Goal: Transaction & Acquisition: Purchase product/service

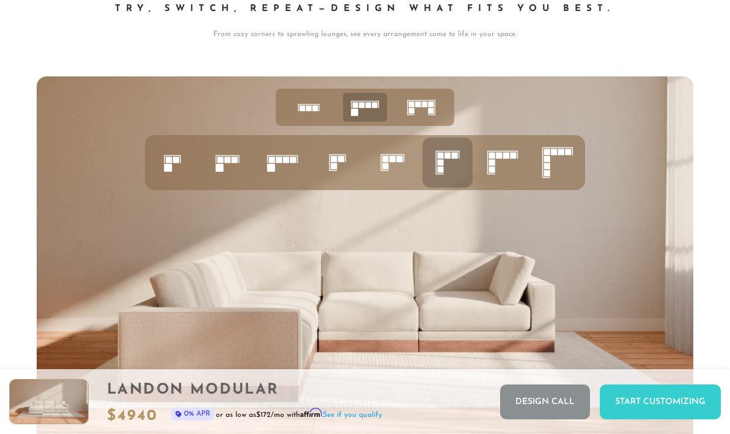
scroll to position [4335, 0]
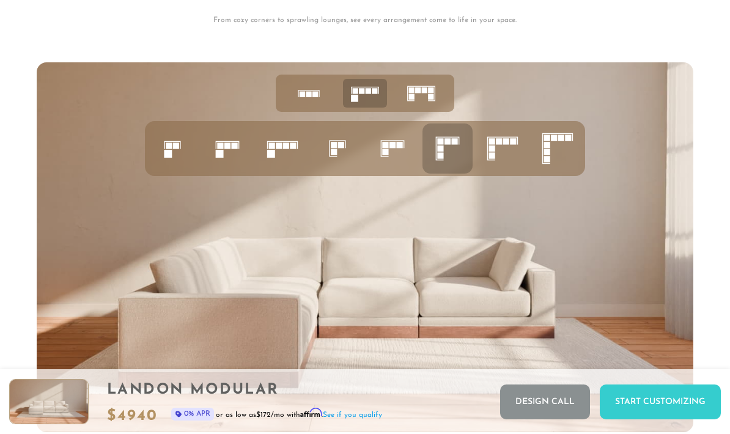
click at [453, 154] on icon at bounding box center [448, 149] width 42 height 42
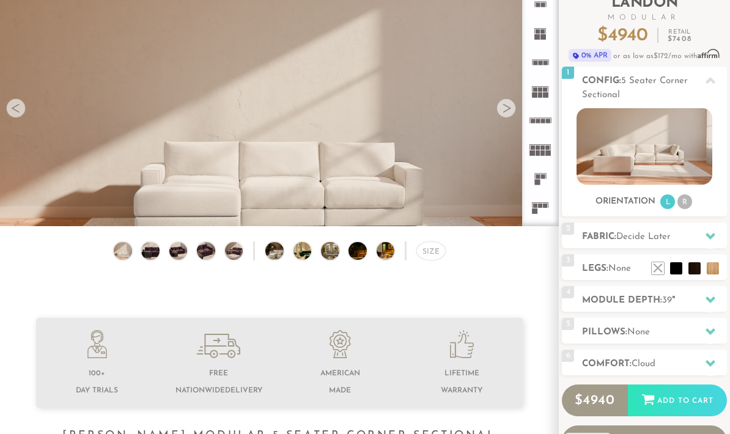
scroll to position [92, 0]
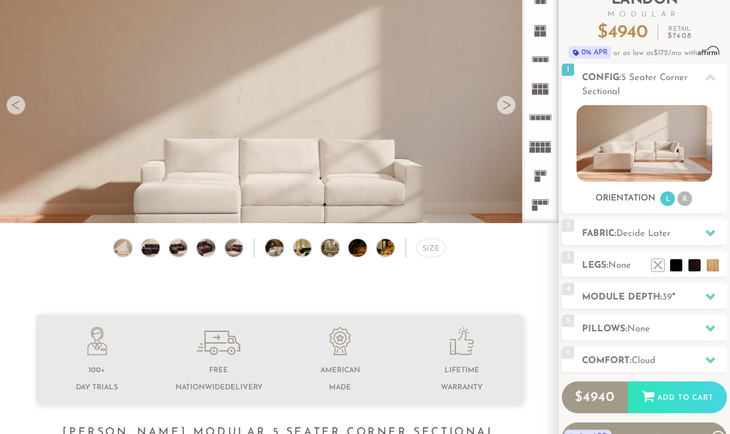
click at [686, 199] on li "R" at bounding box center [685, 199] width 15 height 15
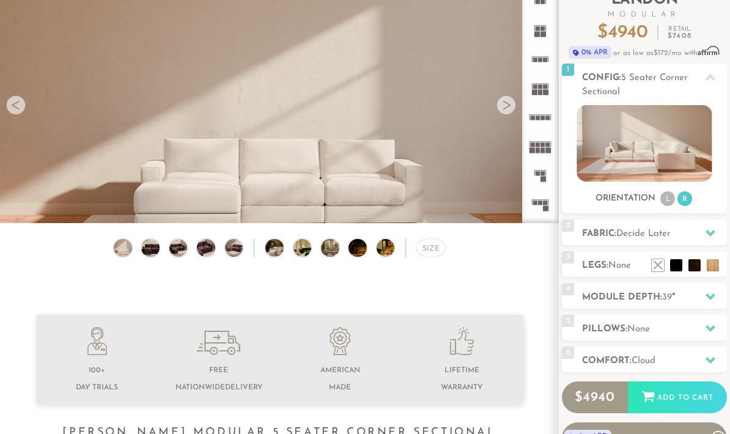
click at [668, 200] on li "L" at bounding box center [667, 198] width 15 height 15
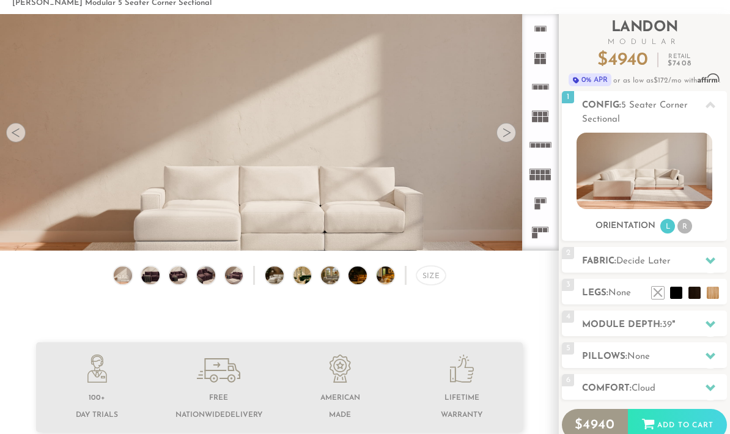
scroll to position [48, 0]
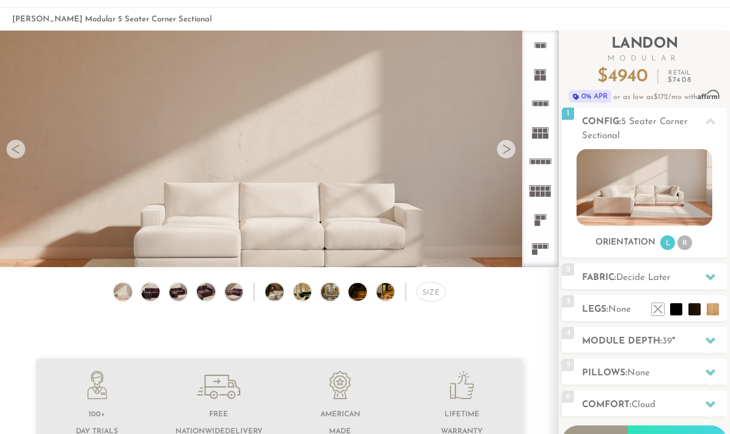
click at [712, 124] on icon at bounding box center [711, 121] width 10 height 7
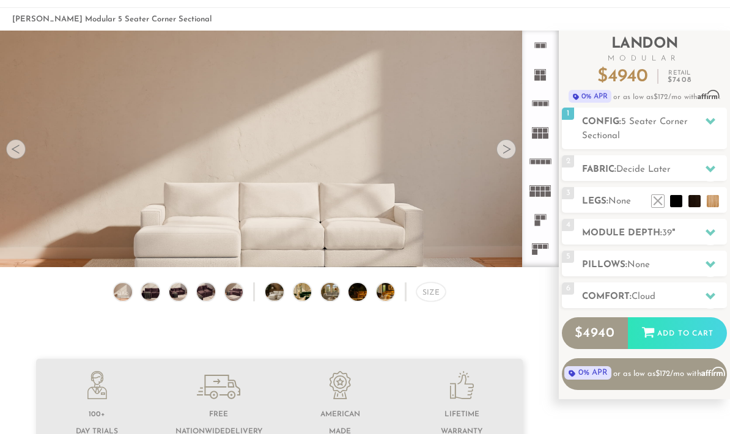
click at [711, 120] on icon at bounding box center [711, 121] width 10 height 10
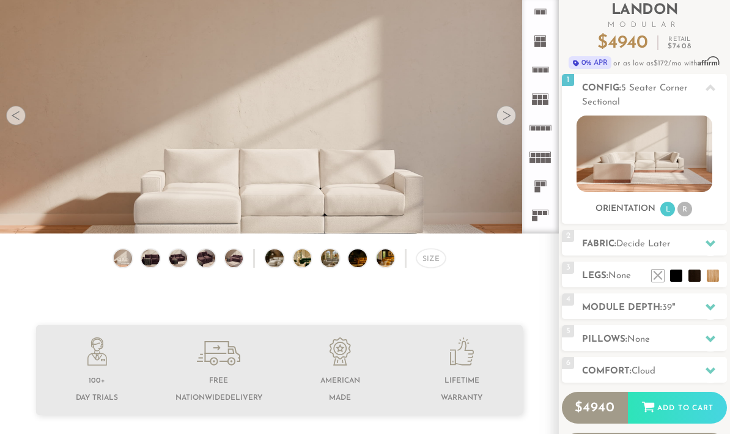
scroll to position [86, 0]
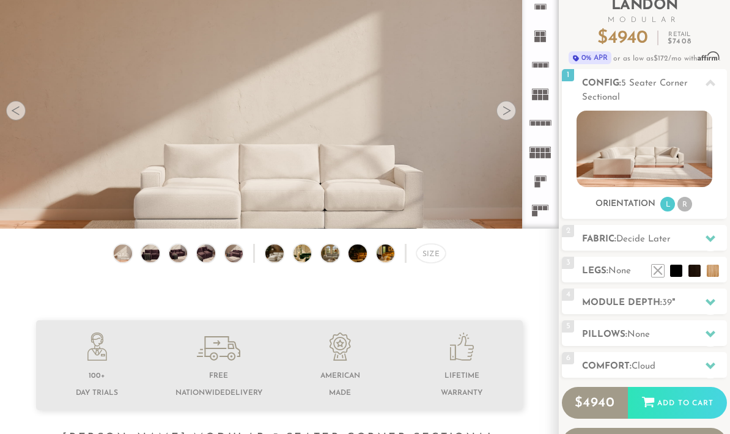
click at [709, 298] on icon at bounding box center [711, 303] width 10 height 10
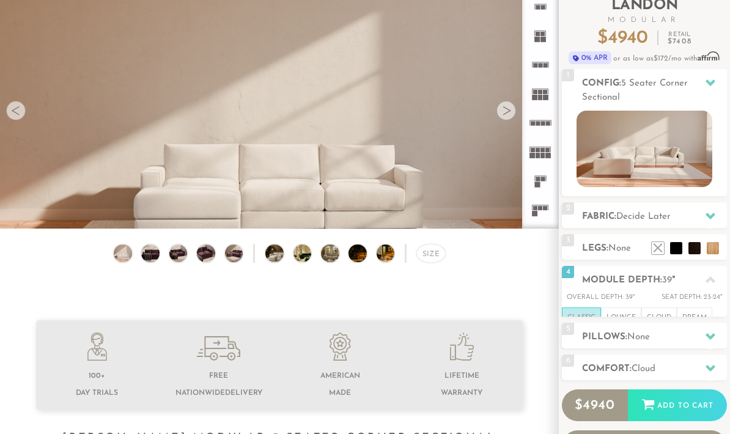
scroll to position [87, 0]
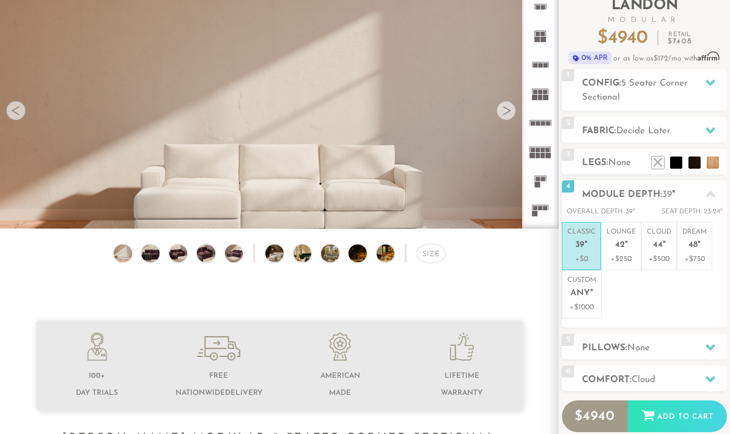
click at [708, 193] on icon at bounding box center [711, 195] width 10 height 10
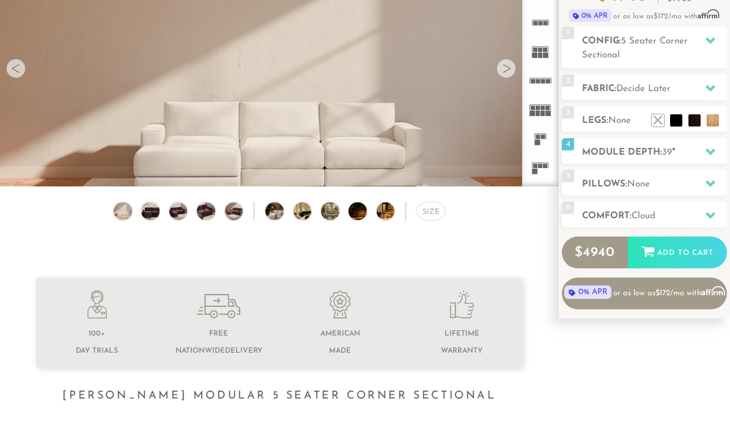
scroll to position [129, 0]
click at [715, 119] on li at bounding box center [713, 120] width 12 height 12
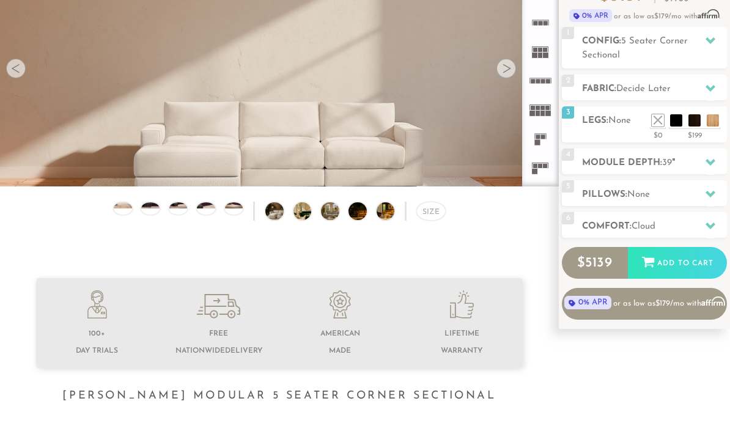
click at [707, 114] on li at bounding box center [713, 120] width 12 height 12
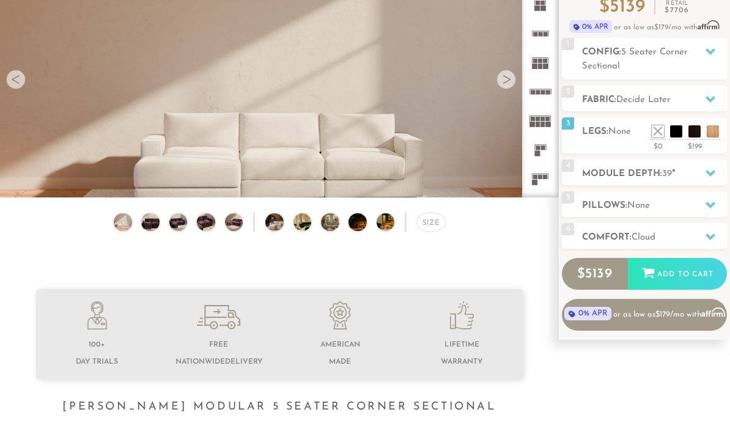
click at [718, 131] on li at bounding box center [713, 131] width 12 height 12
click at [707, 125] on li at bounding box center [713, 131] width 12 height 12
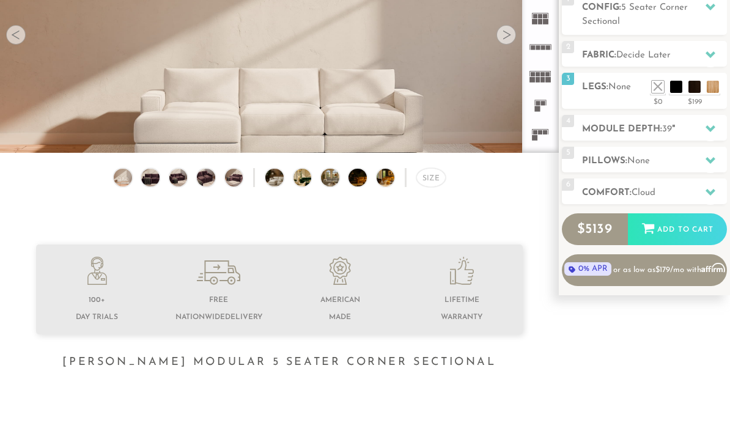
scroll to position [162, 0]
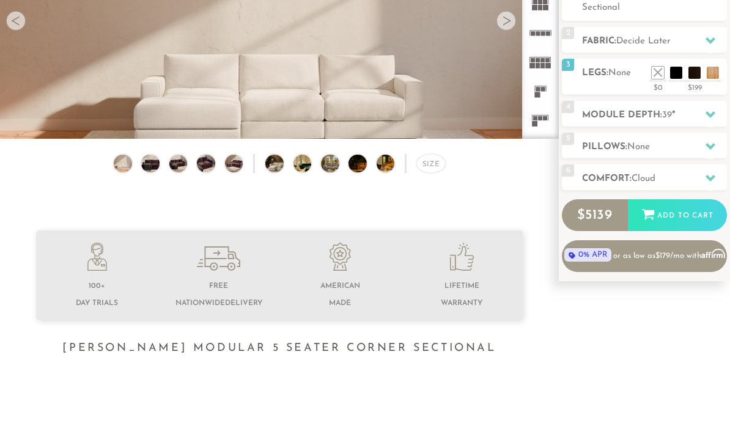
click at [432, 169] on div "Size" at bounding box center [430, 179] width 29 height 20
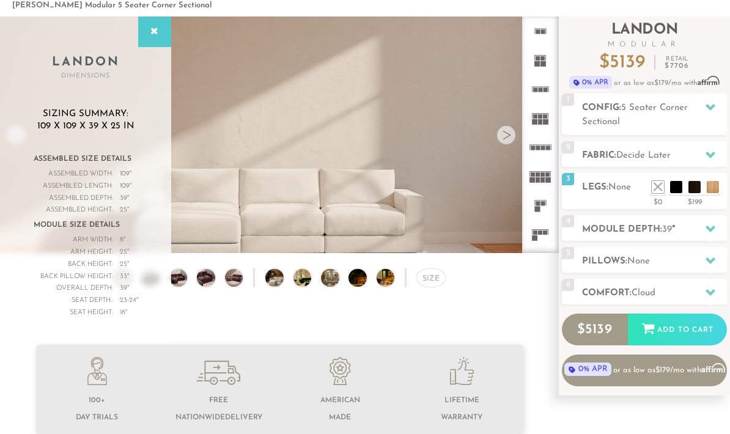
scroll to position [61, 0]
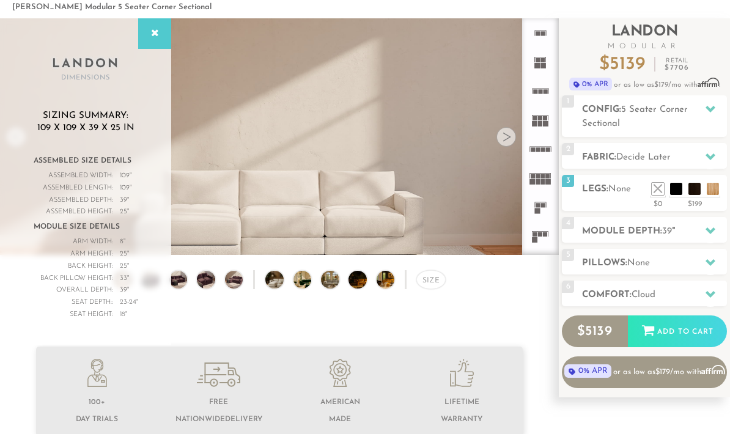
click at [711, 154] on icon at bounding box center [711, 157] width 10 height 10
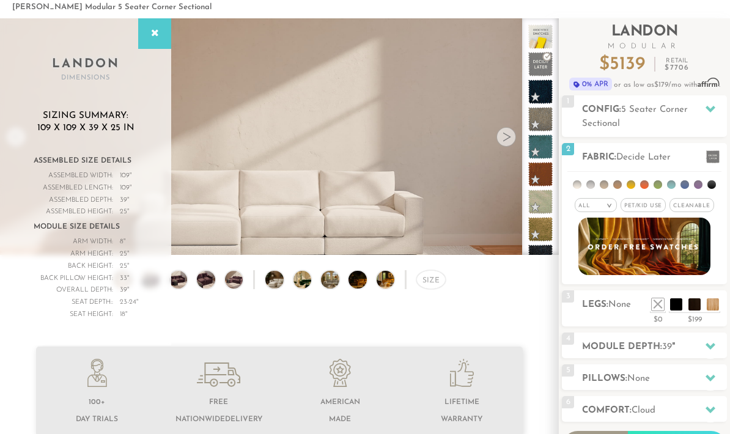
click at [607, 186] on li at bounding box center [604, 184] width 9 height 9
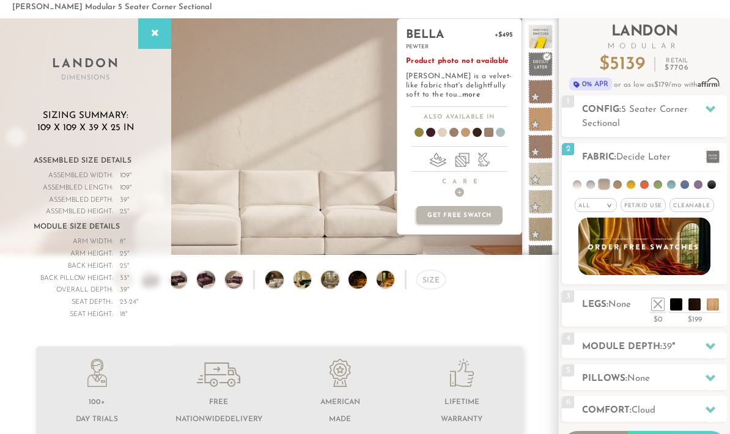
click at [547, 147] on span at bounding box center [540, 147] width 24 height 24
click at [547, 146] on span at bounding box center [540, 147] width 24 height 24
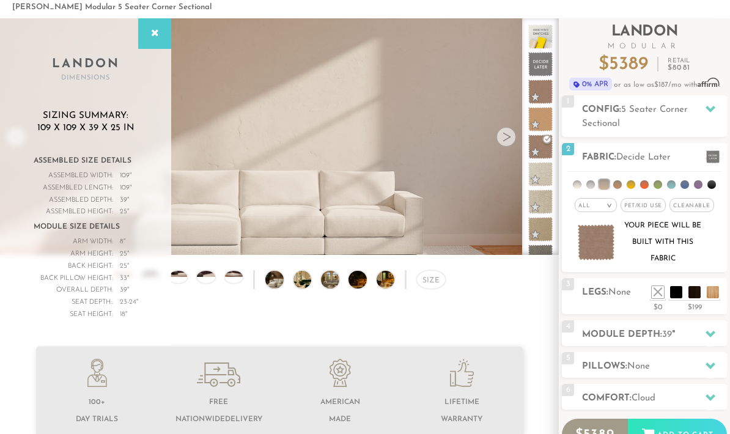
click at [689, 125] on h2 "Config: 5 Seater Corner Sectional" at bounding box center [654, 117] width 145 height 28
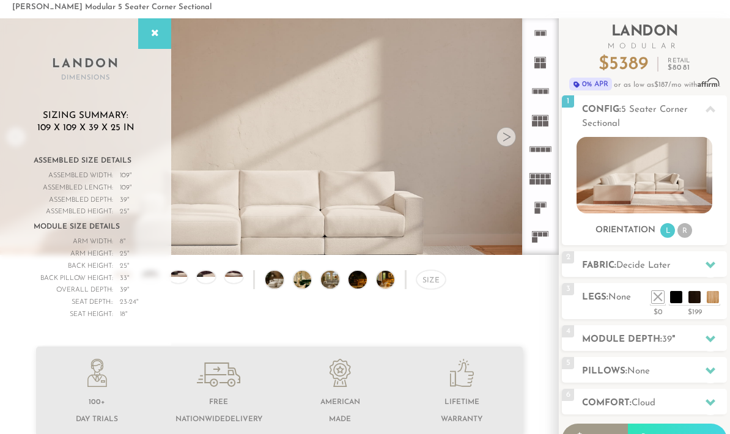
click at [705, 117] on div at bounding box center [711, 109] width 26 height 25
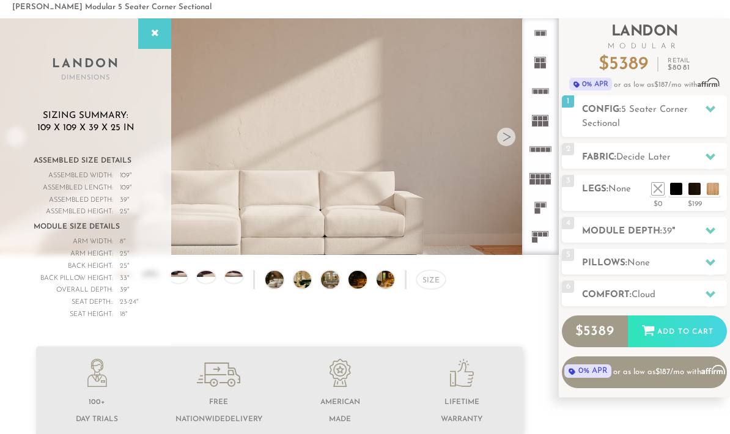
click at [676, 156] on h2 "Fabric: Decide Later" at bounding box center [654, 157] width 145 height 14
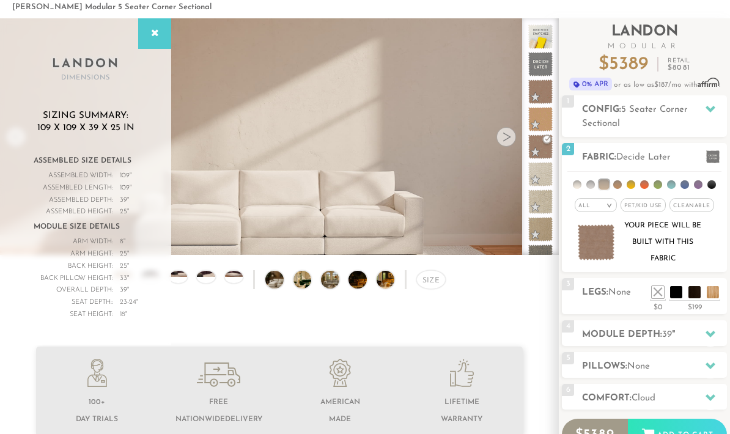
click at [683, 159] on h2 "Fabric: Decide Later" at bounding box center [654, 157] width 145 height 14
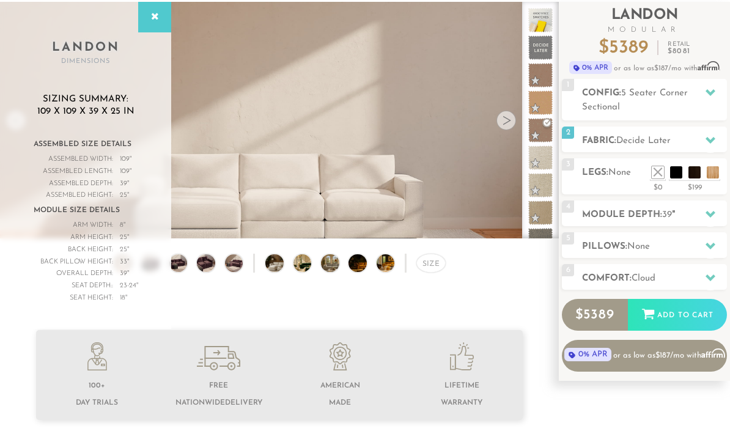
click at [695, 248] on h2 "Pillows: None" at bounding box center [654, 247] width 145 height 14
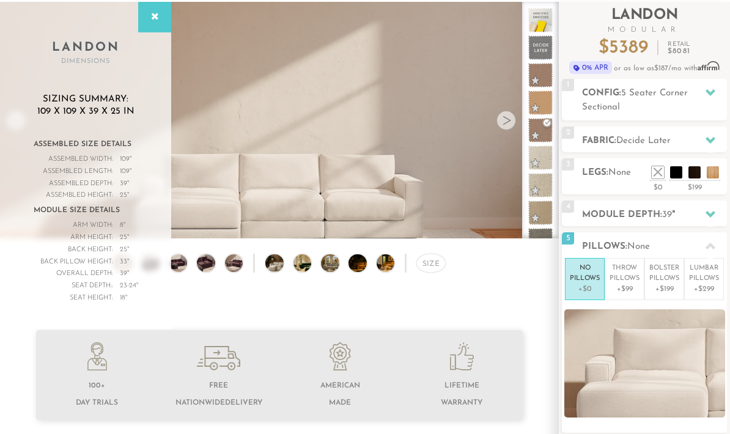
click at [694, 245] on h2 "Pillows: None" at bounding box center [654, 247] width 145 height 14
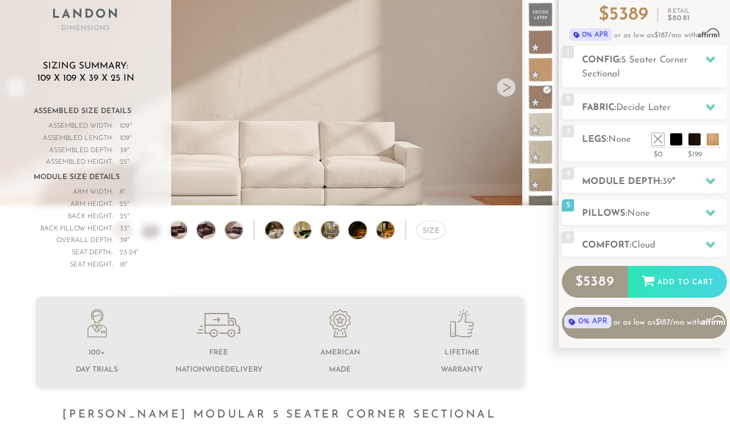
scroll to position [114, 0]
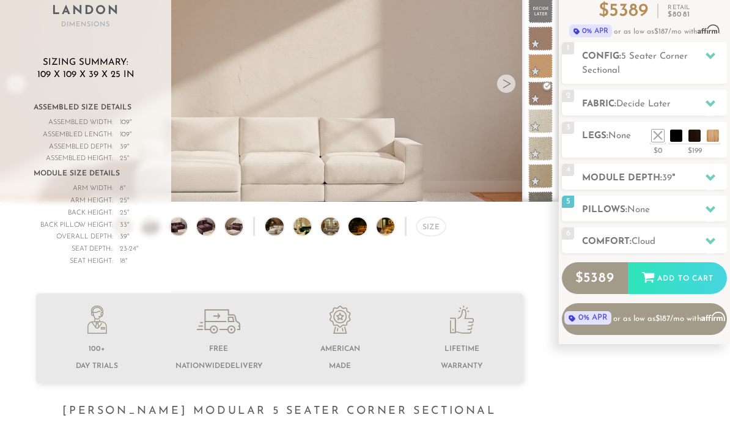
click at [695, 244] on h2 "Comfort: the Cloud" at bounding box center [654, 242] width 145 height 14
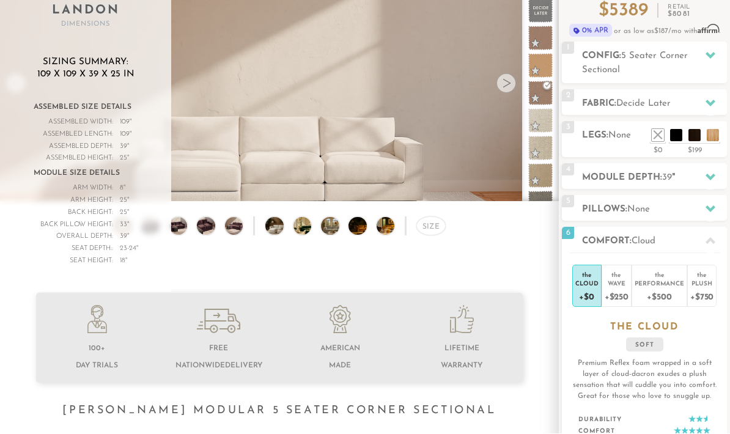
click at [667, 284] on div "Performance" at bounding box center [660, 283] width 50 height 9
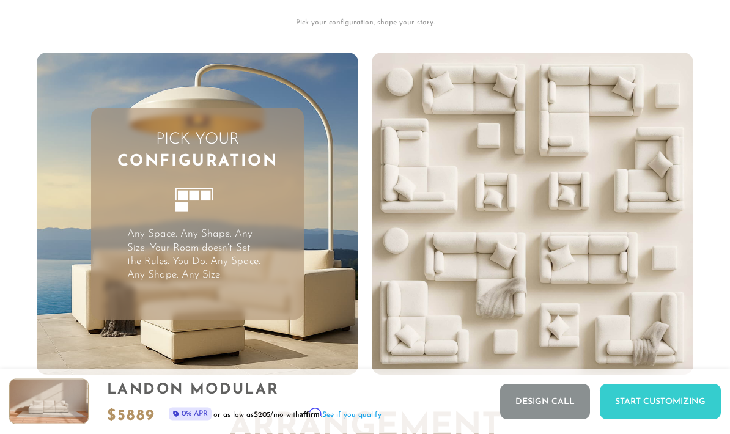
scroll to position [2619, 0]
click at [205, 251] on p "Any Space. Any Shape. Any Size. Your Room doesn’t Set the Rules. You Do. Any Sp…" at bounding box center [197, 255] width 140 height 54
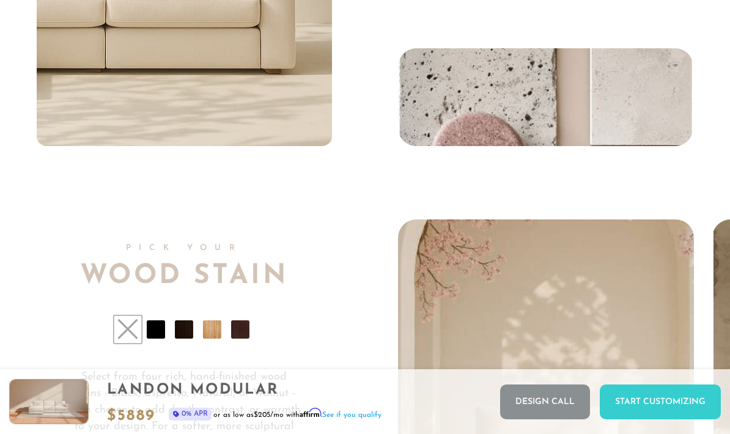
click at [646, 419] on div "Start Customizing" at bounding box center [660, 402] width 121 height 35
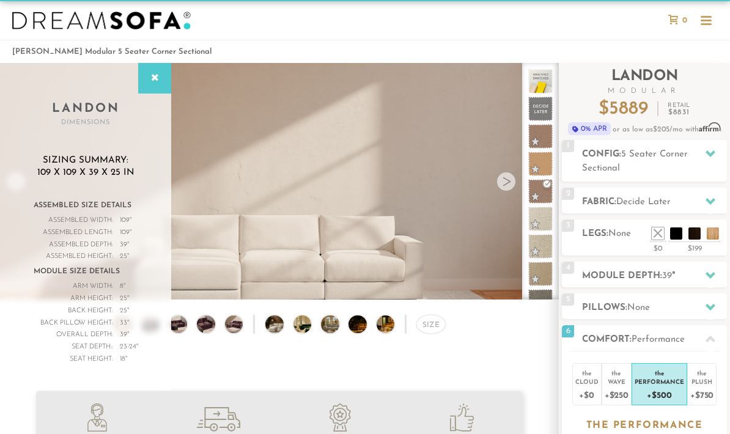
scroll to position [0, 0]
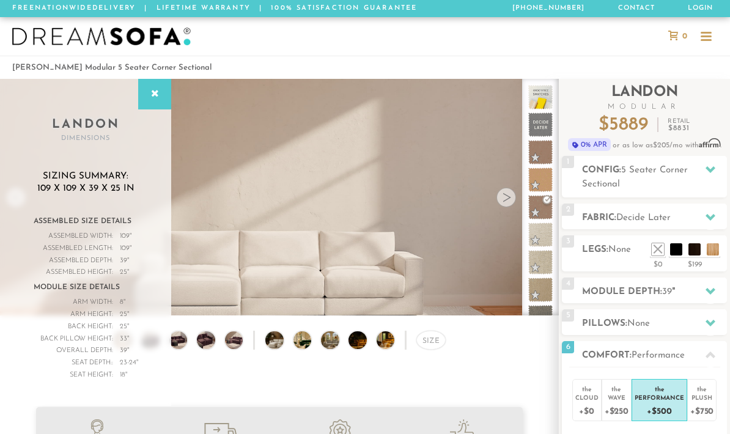
click at [384, 342] on img at bounding box center [393, 340] width 32 height 18
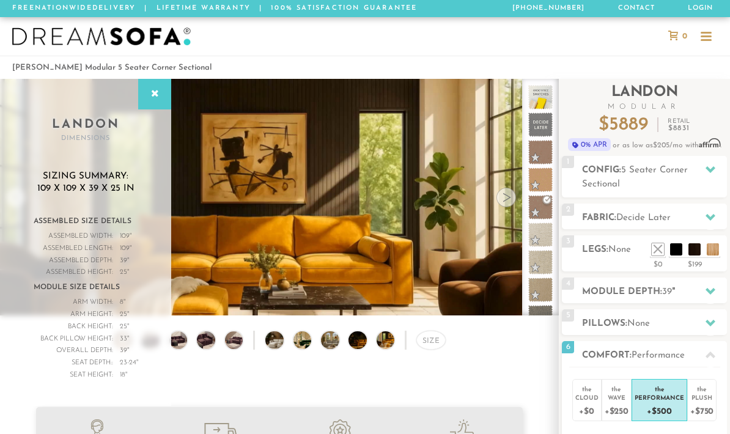
click at [390, 342] on img at bounding box center [393, 340] width 32 height 18
click at [360, 343] on img at bounding box center [365, 340] width 32 height 18
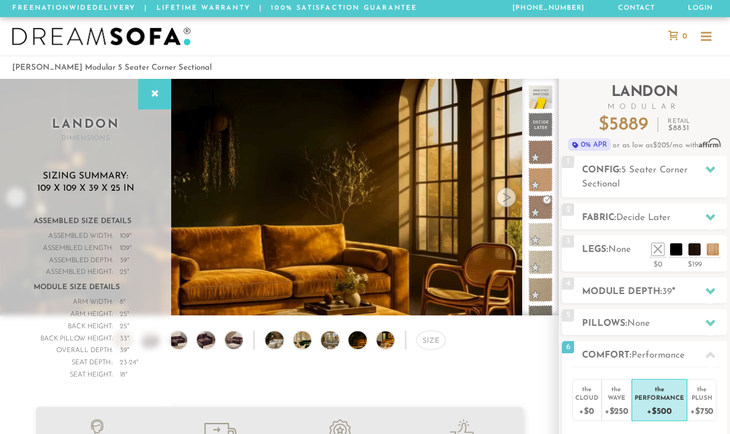
click at [328, 341] on img at bounding box center [337, 340] width 32 height 18
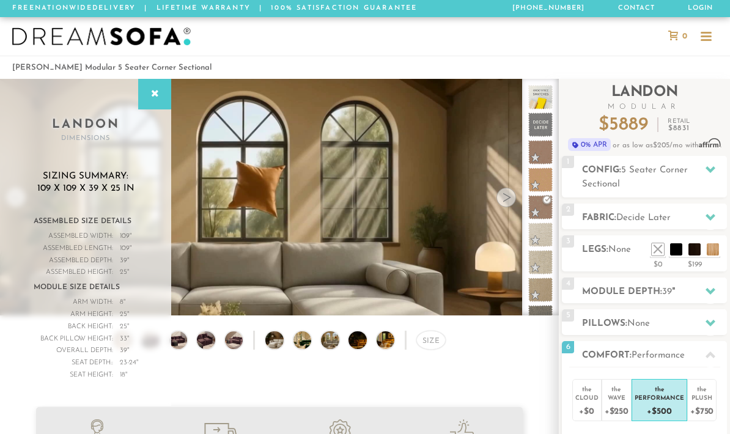
click at [296, 339] on img at bounding box center [310, 340] width 32 height 18
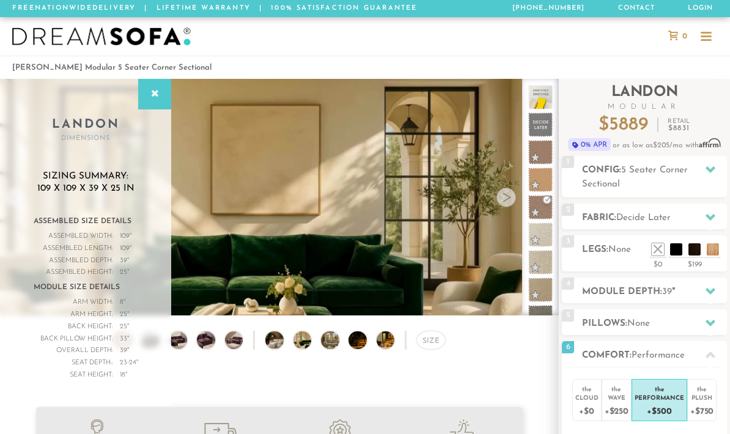
click at [243, 336] on img at bounding box center [234, 340] width 22 height 18
click at [235, 345] on img at bounding box center [234, 340] width 22 height 18
click at [209, 344] on img at bounding box center [206, 340] width 22 height 18
click at [505, 193] on div at bounding box center [507, 198] width 20 height 20
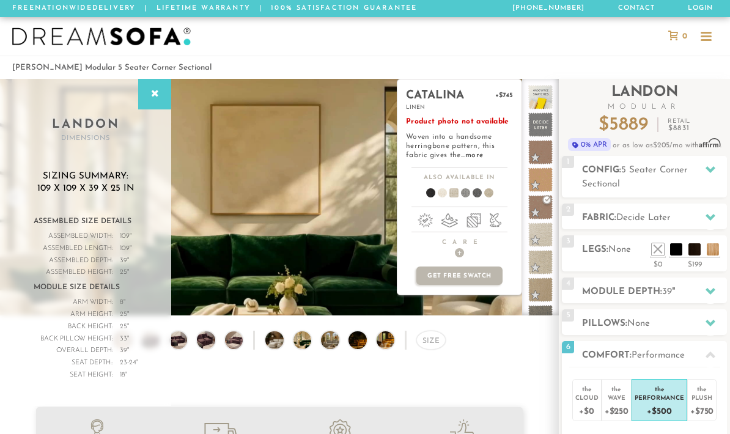
click at [475, 281] on p "Get Free Swatch" at bounding box center [459, 276] width 86 height 18
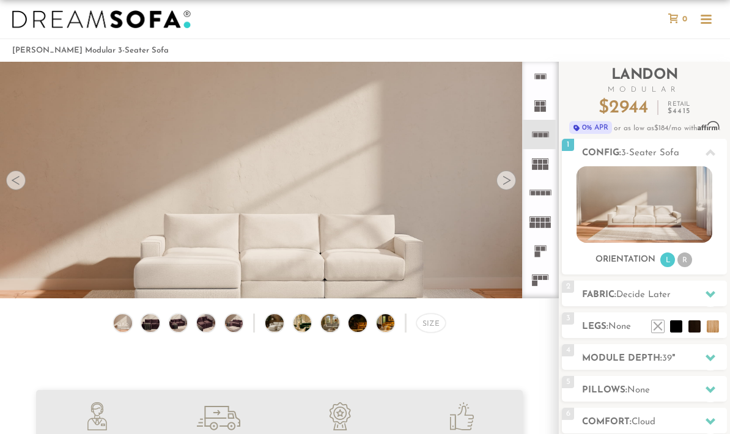
scroll to position [17, 0]
click at [681, 294] on h2 "Fabric: Decide Later" at bounding box center [654, 295] width 145 height 14
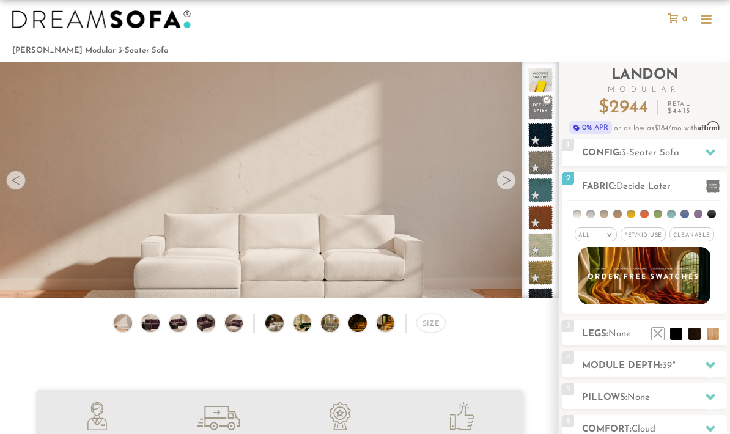
click at [624, 341] on h2 "Legs: None" at bounding box center [654, 334] width 145 height 14
click at [672, 364] on span "39" at bounding box center [667, 365] width 10 height 9
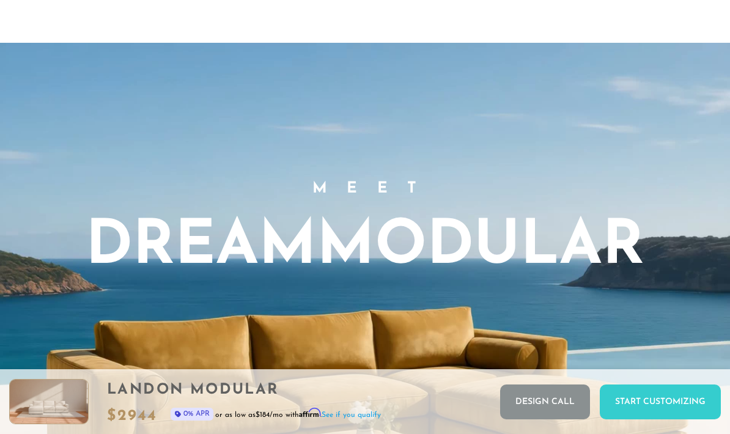
scroll to position [714, 0]
